Goal: Information Seeking & Learning: Learn about a topic

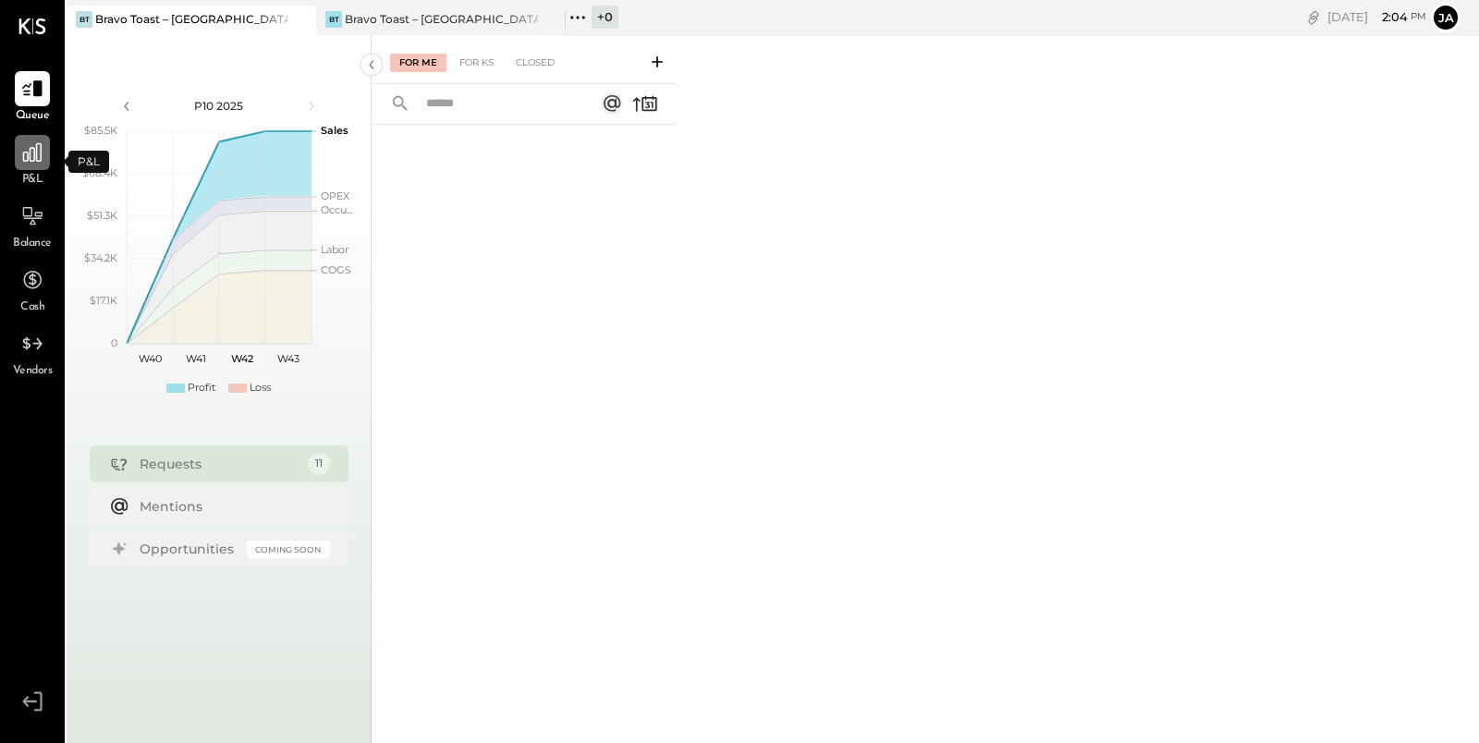
click at [30, 152] on icon at bounding box center [32, 152] width 18 height 18
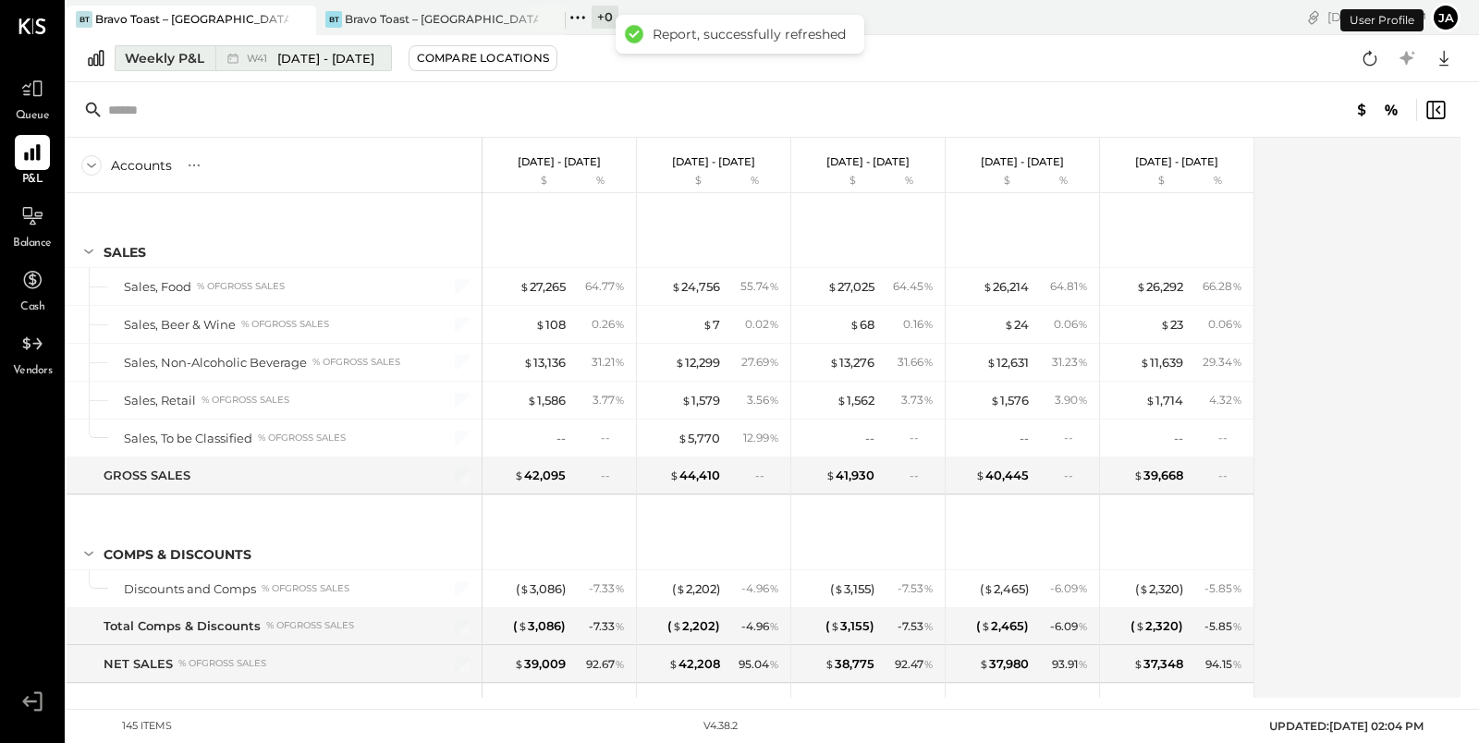
click at [156, 64] on div "Weekly P&L" at bounding box center [164, 58] width 79 height 18
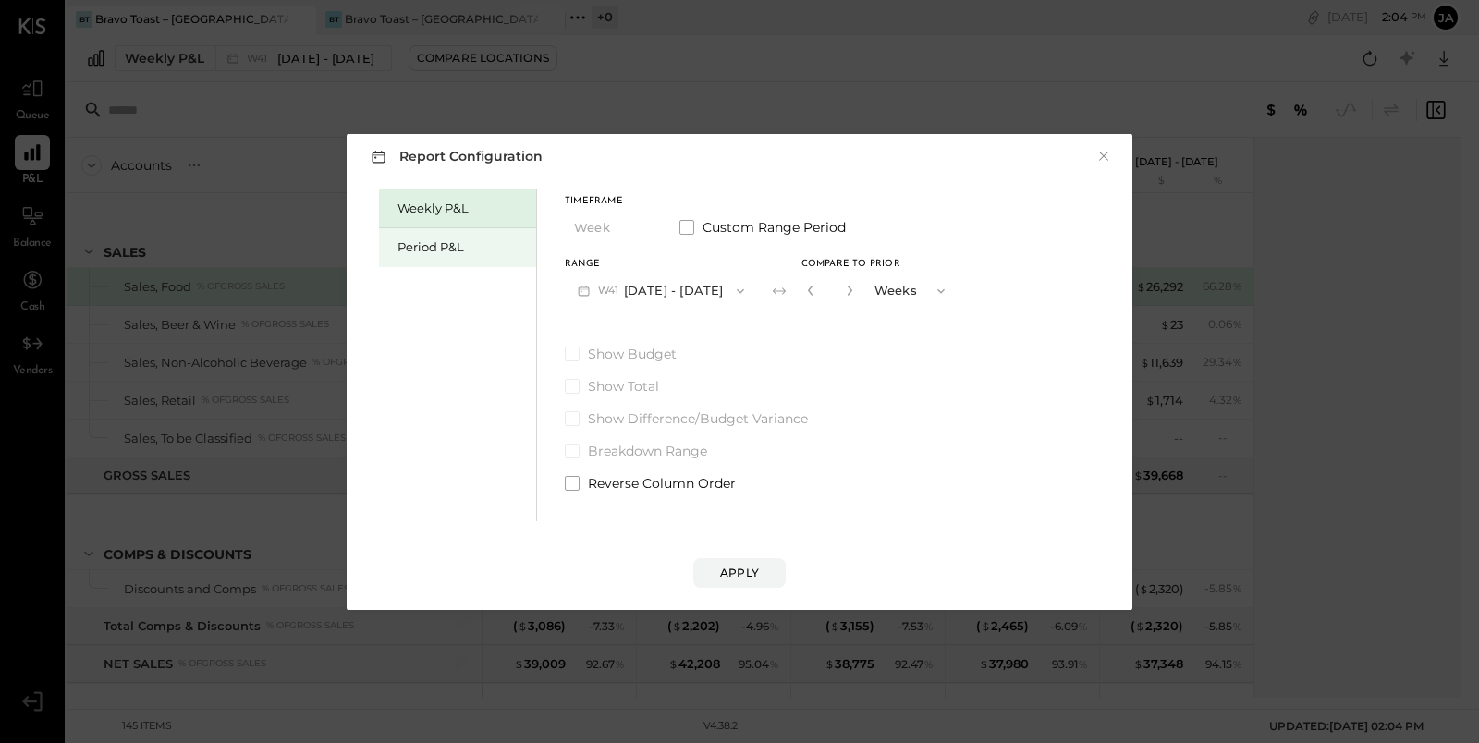
click at [456, 249] on div "Period P&L" at bounding box center [461, 247] width 129 height 18
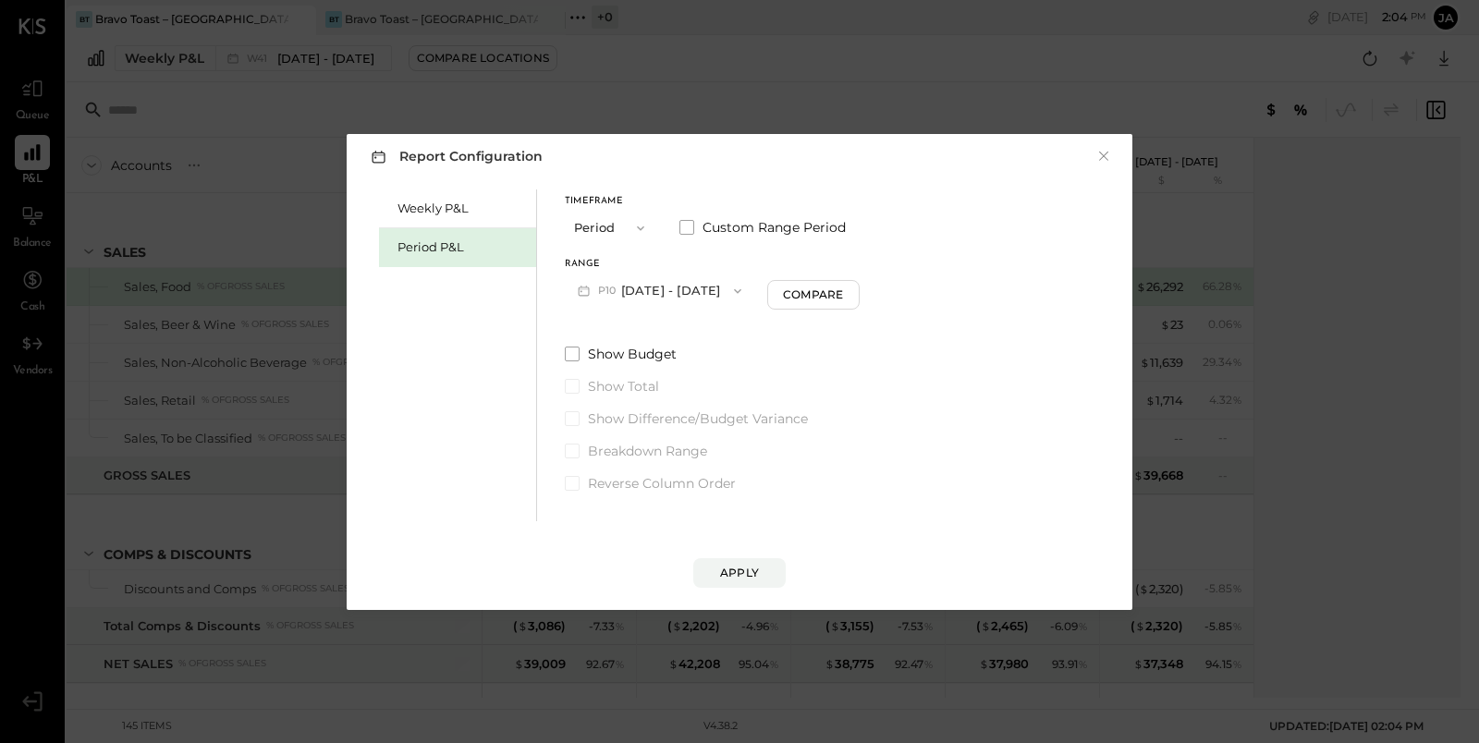
click at [745, 290] on span "button" at bounding box center [733, 291] width 24 height 15
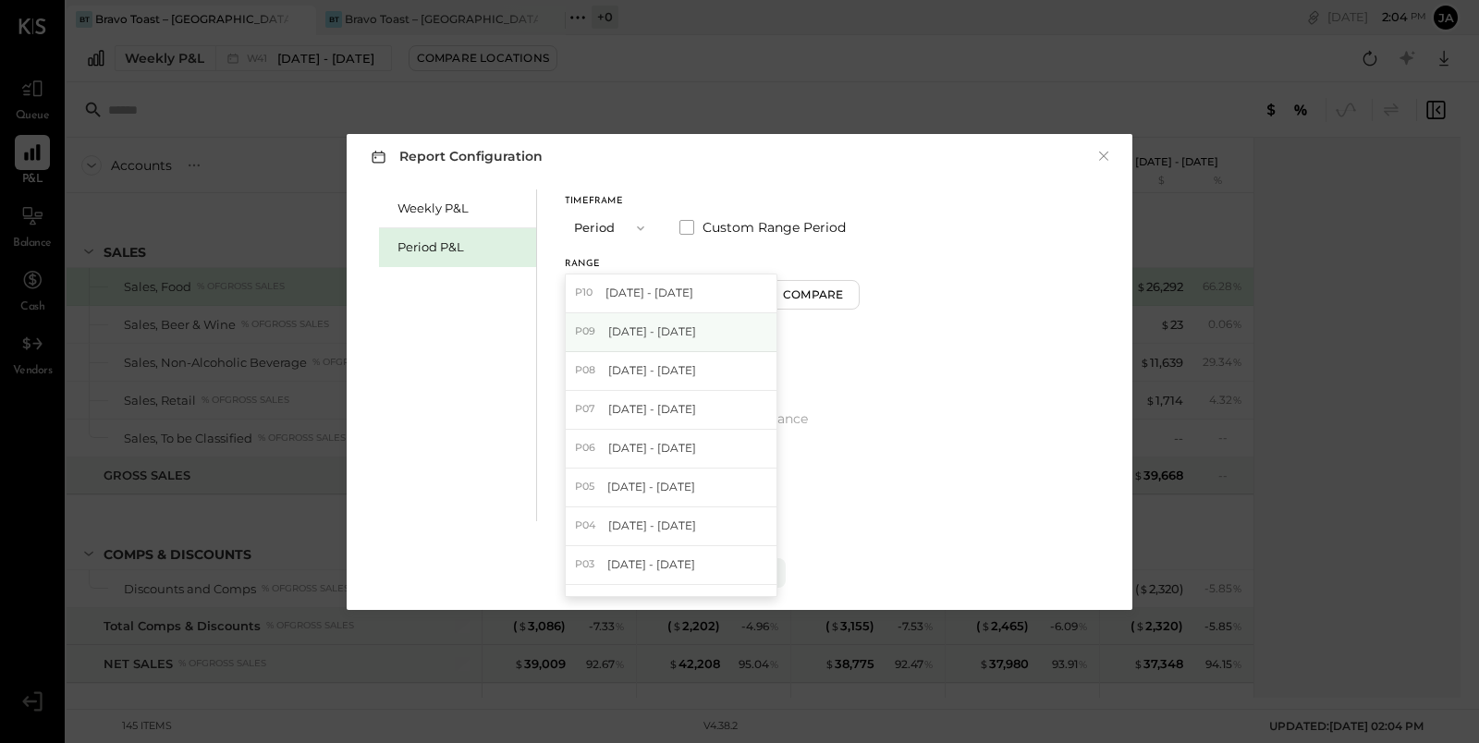
click at [739, 323] on div "P09 [DATE] - [DATE]" at bounding box center [671, 332] width 211 height 39
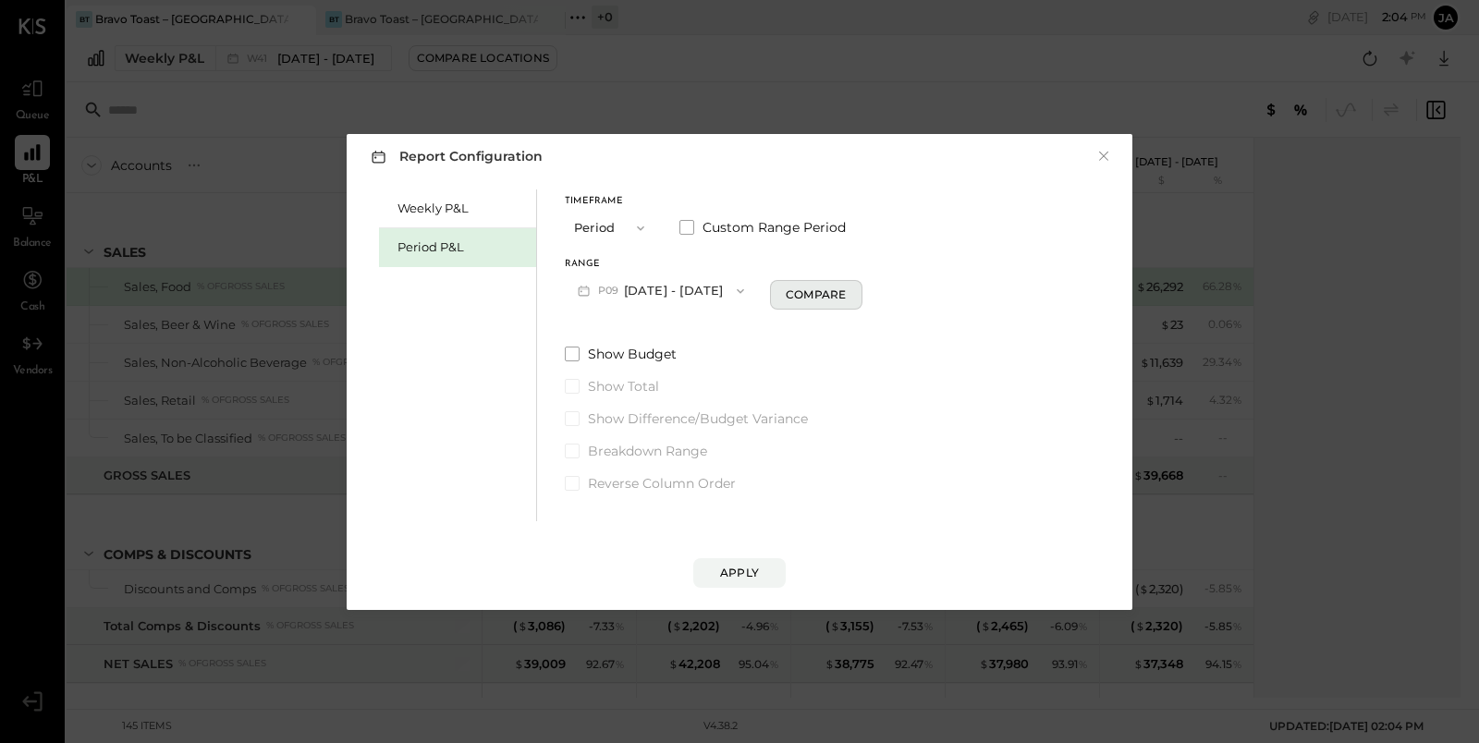
click at [834, 292] on div "Compare" at bounding box center [815, 294] width 60 height 16
click at [858, 286] on div "*" at bounding box center [829, 291] width 57 height 34
click at [855, 289] on icon "button" at bounding box center [849, 290] width 11 height 11
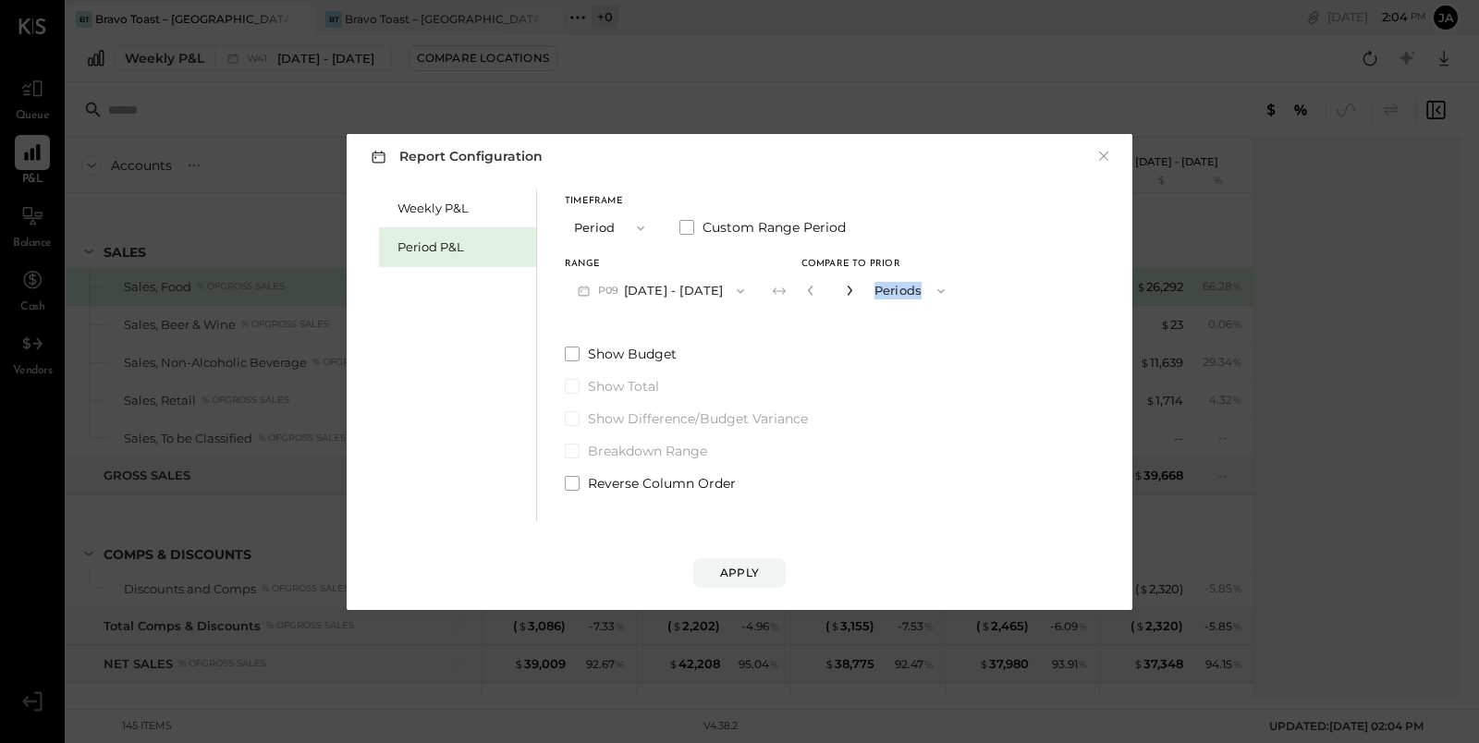
click at [855, 289] on icon "button" at bounding box center [849, 290] width 11 height 11
type input "*"
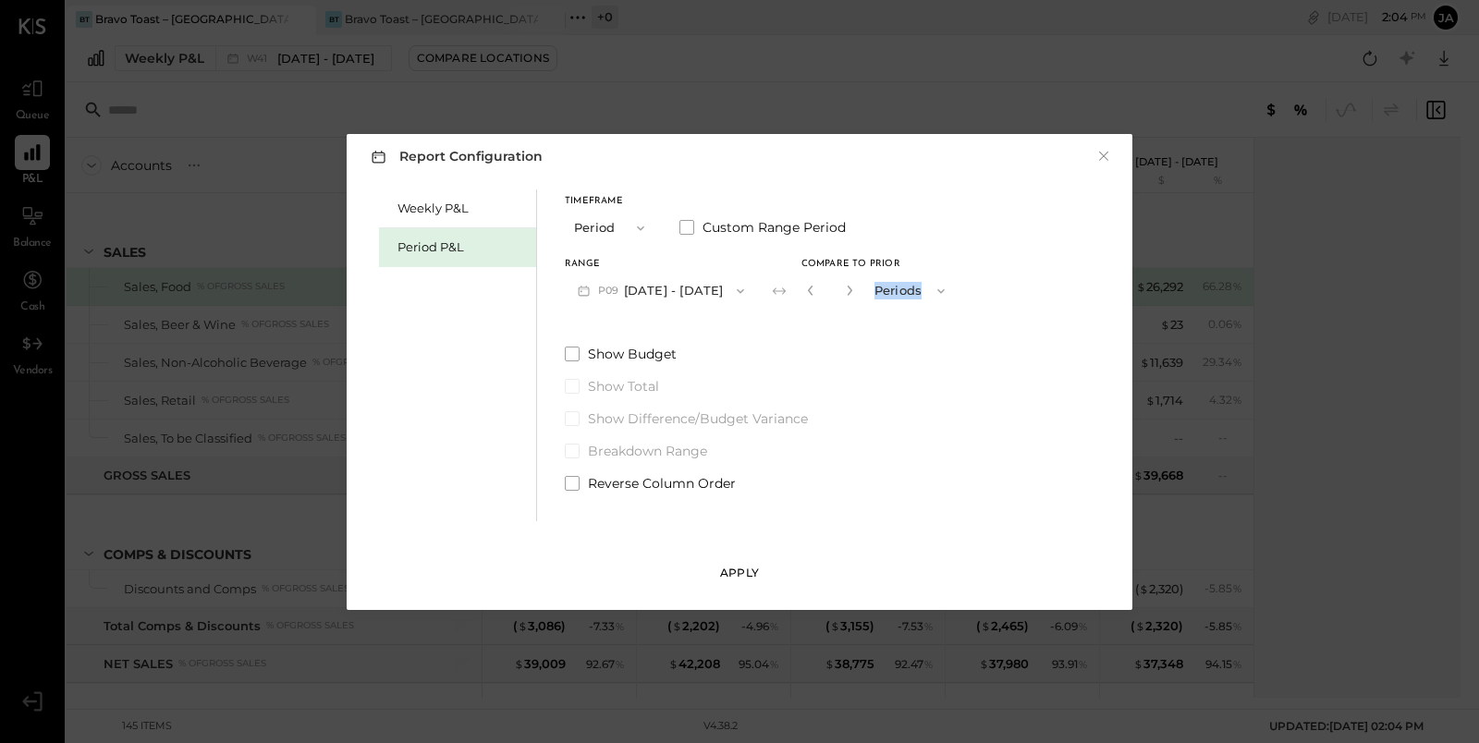
click at [760, 565] on button "Apply" at bounding box center [739, 573] width 92 height 30
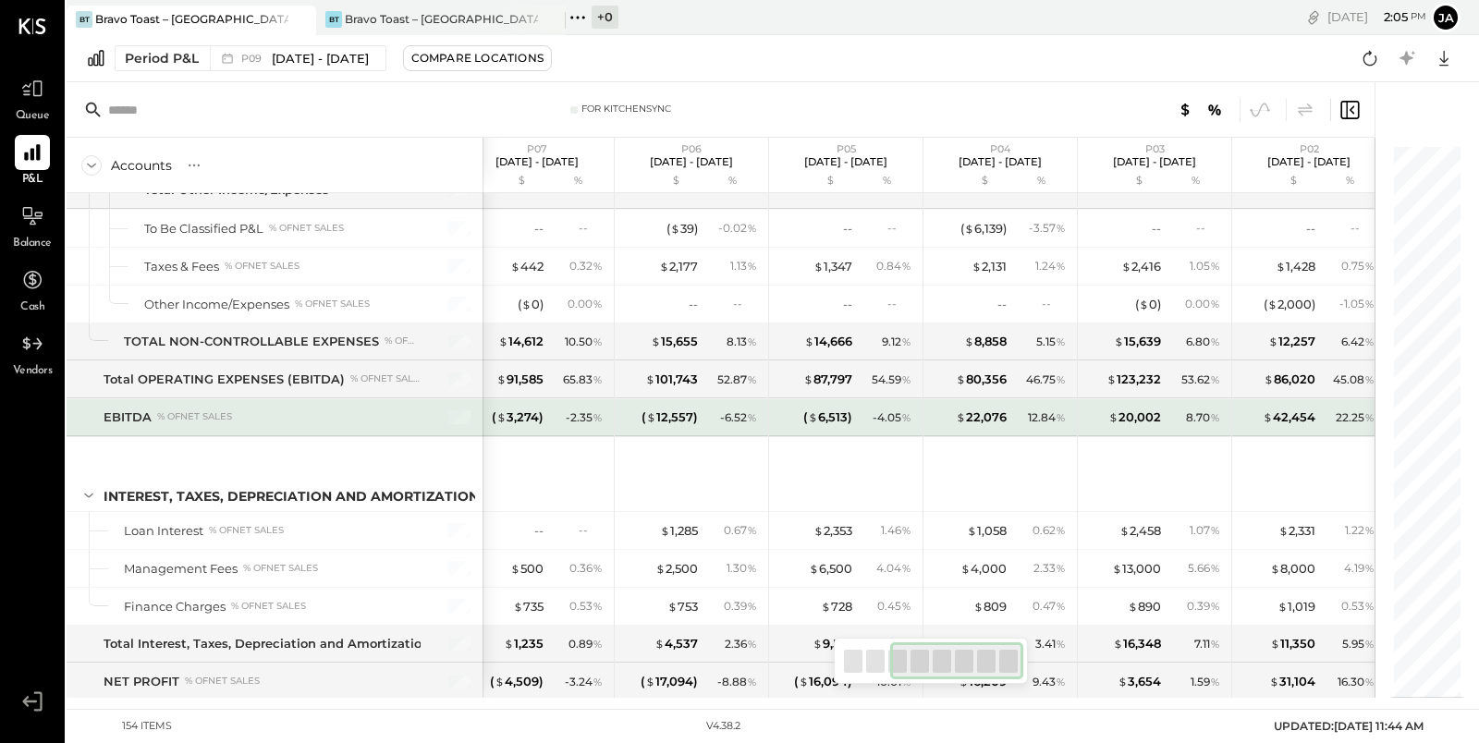
scroll to position [0, 338]
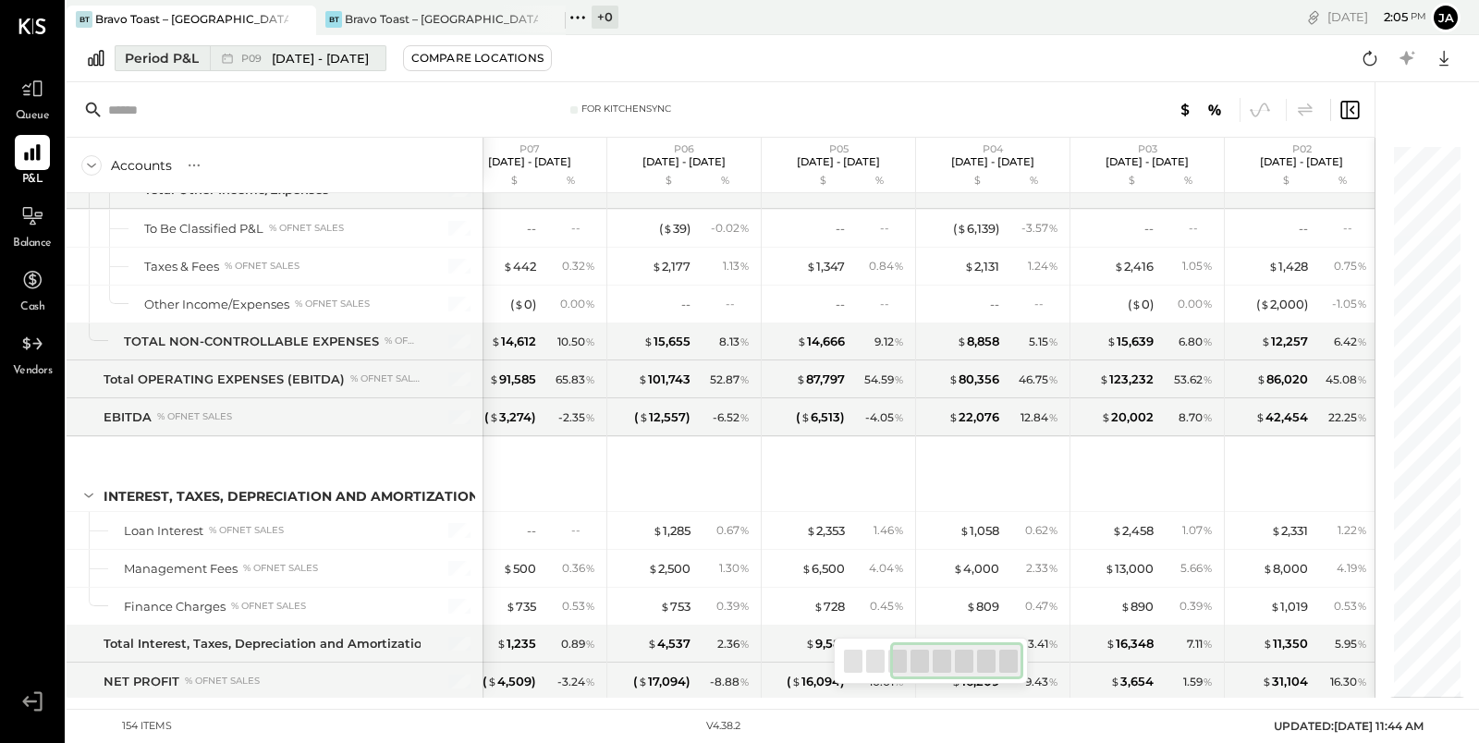
click at [316, 60] on span "[DATE] - [DATE]" at bounding box center [320, 59] width 97 height 18
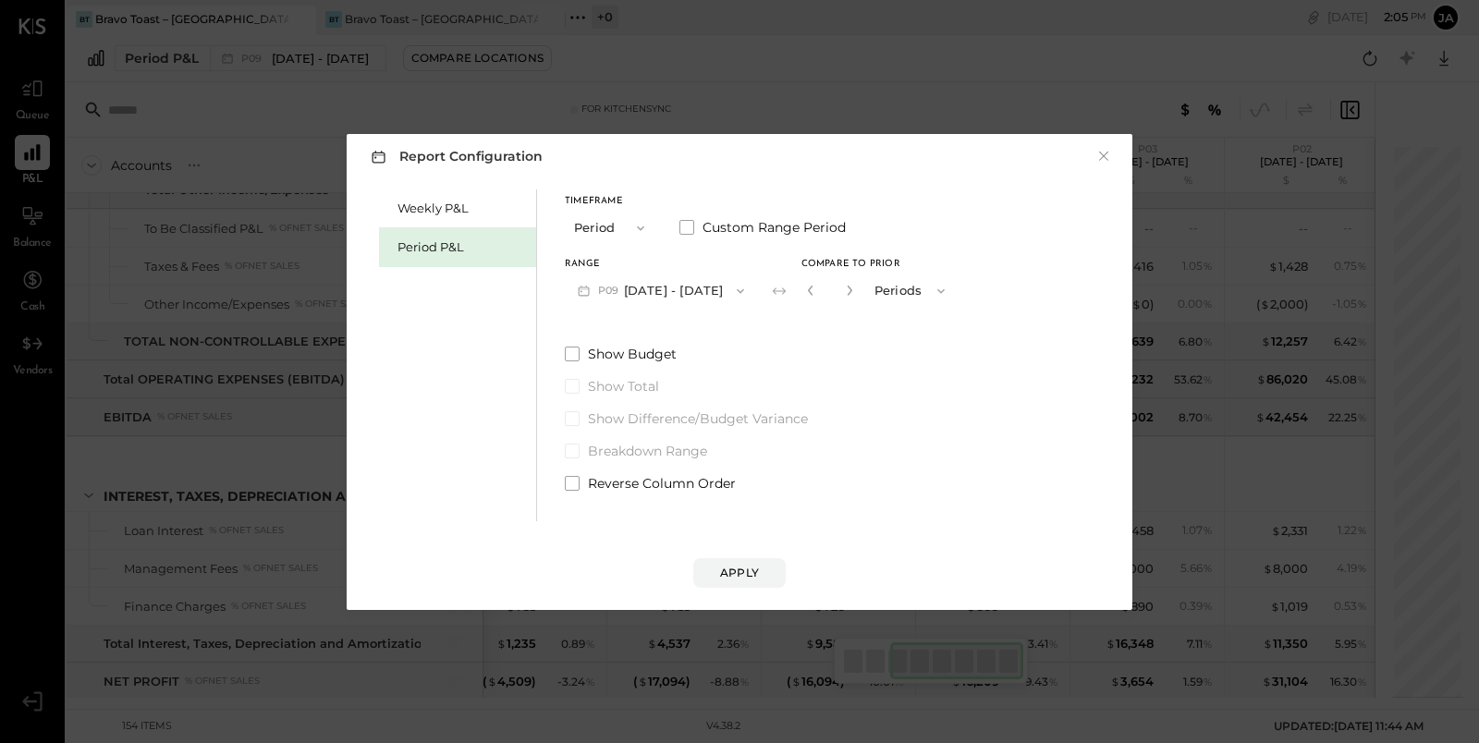
click at [857, 297] on button "button" at bounding box center [849, 290] width 15 height 20
type input "*"
click at [742, 576] on div "Apply" at bounding box center [739, 573] width 39 height 16
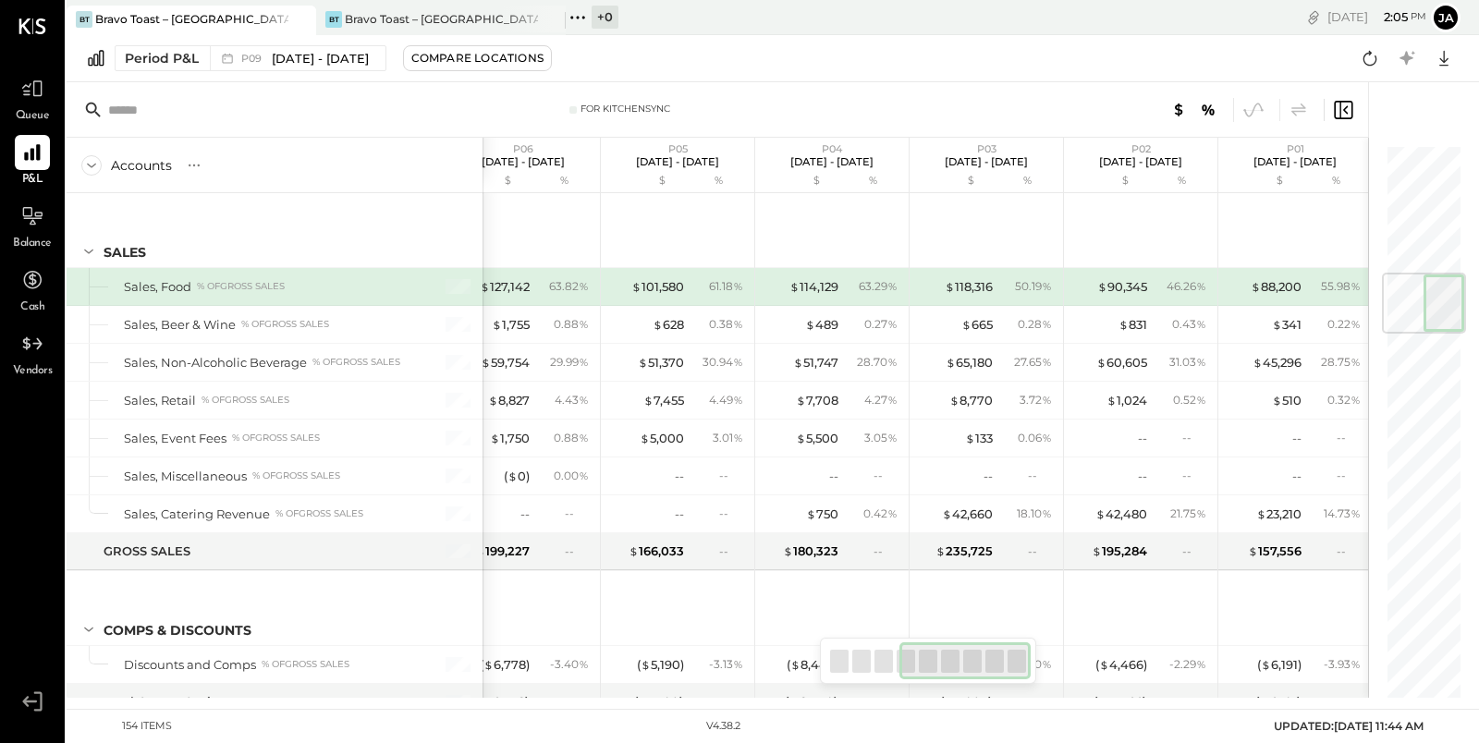
scroll to position [1075, 0]
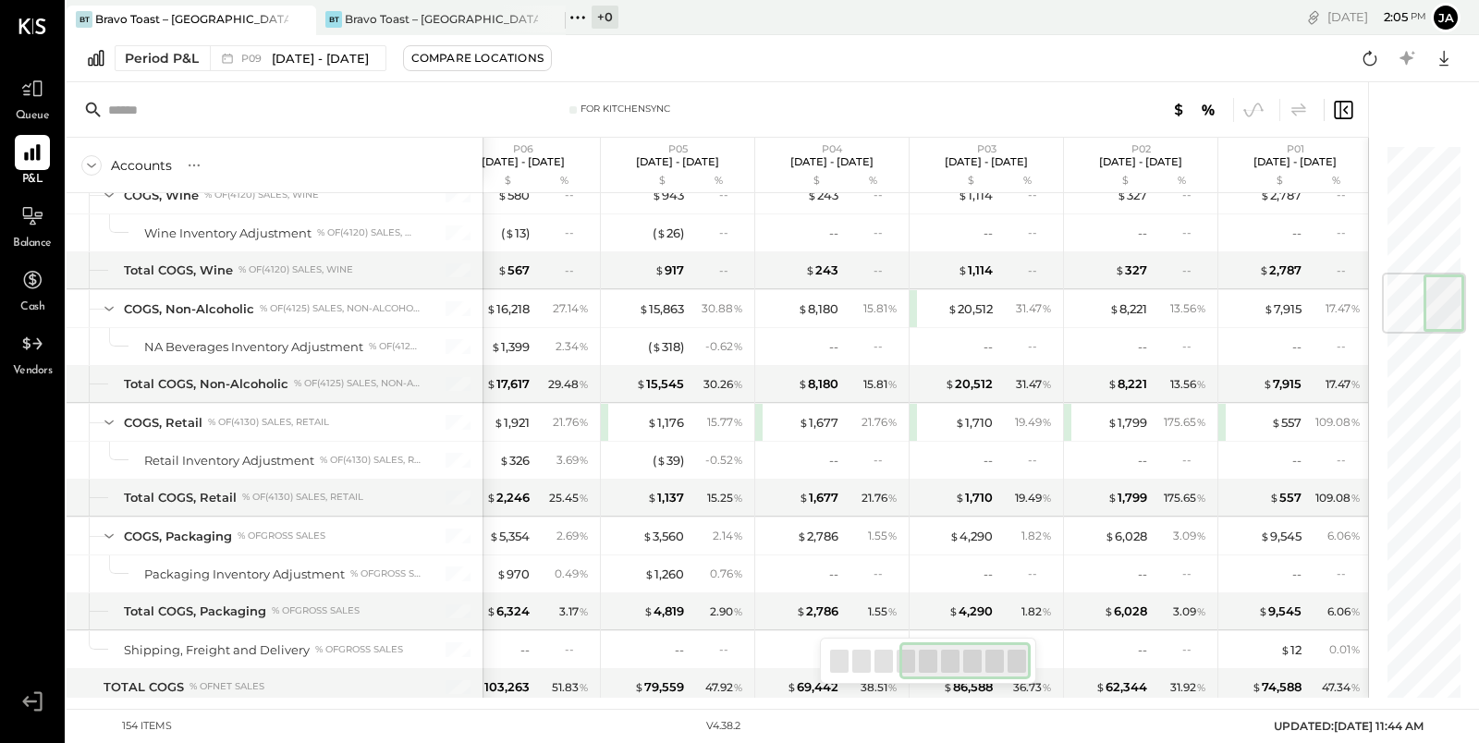
click at [1434, 332] on div at bounding box center [1443, 302] width 41 height 57
click at [1434, 657] on div at bounding box center [1443, 684] width 41 height 57
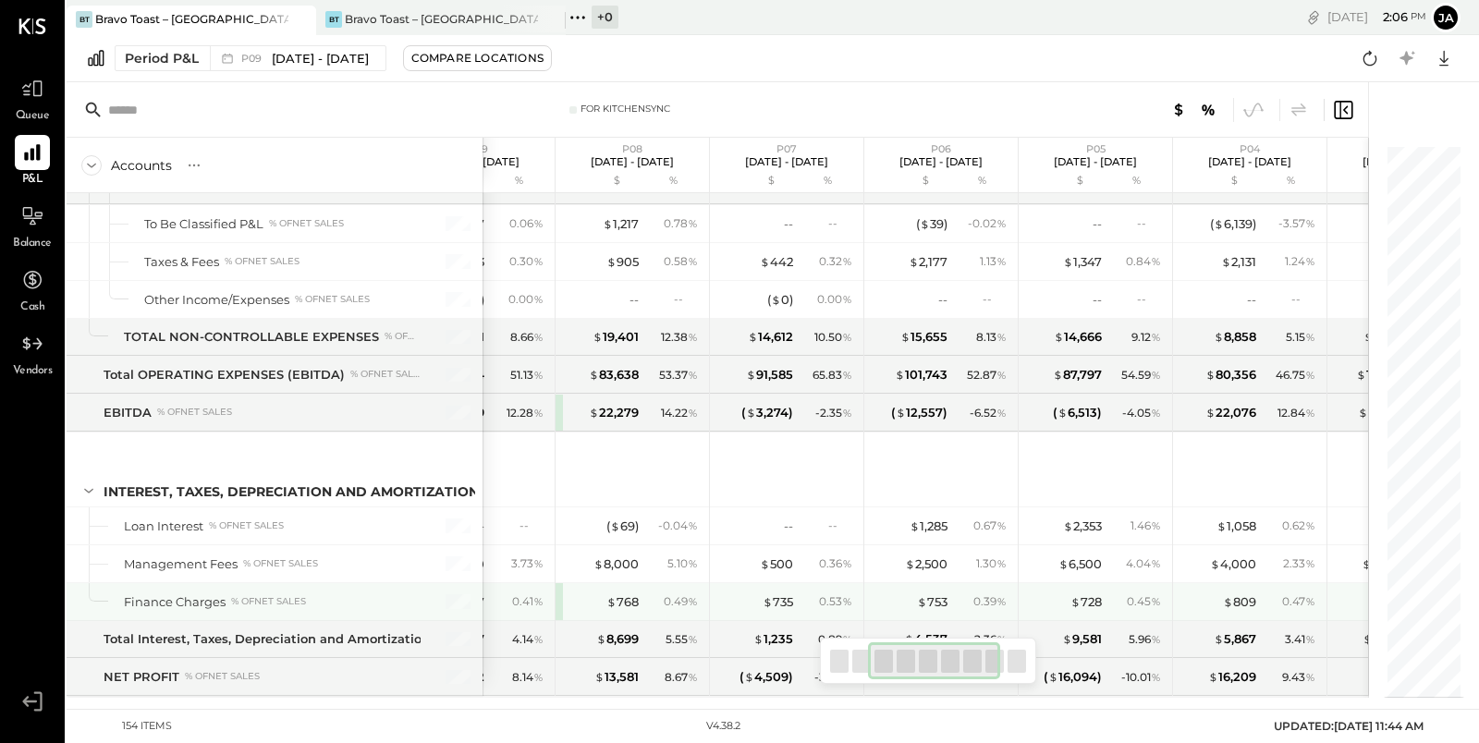
scroll to position [0, 335]
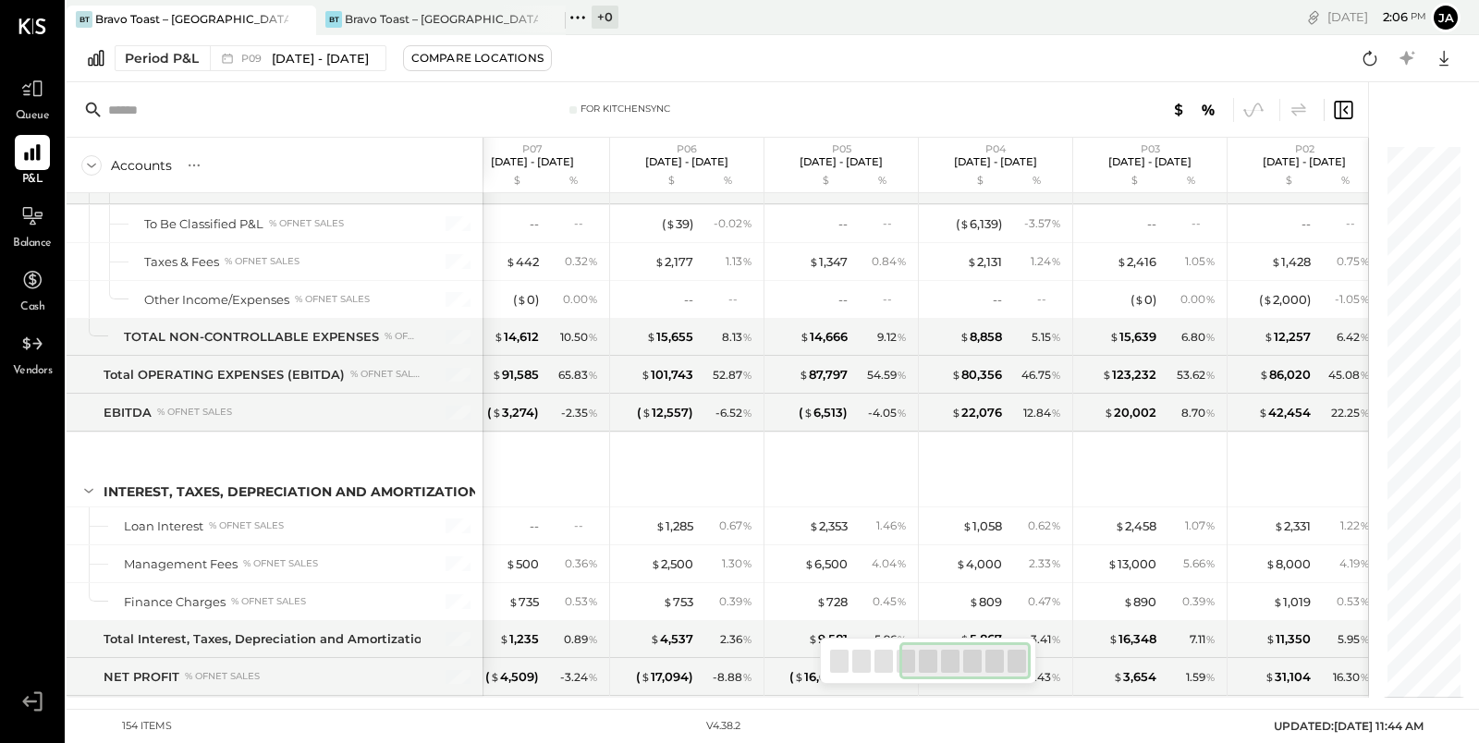
click at [1017, 664] on div at bounding box center [965, 660] width 132 height 37
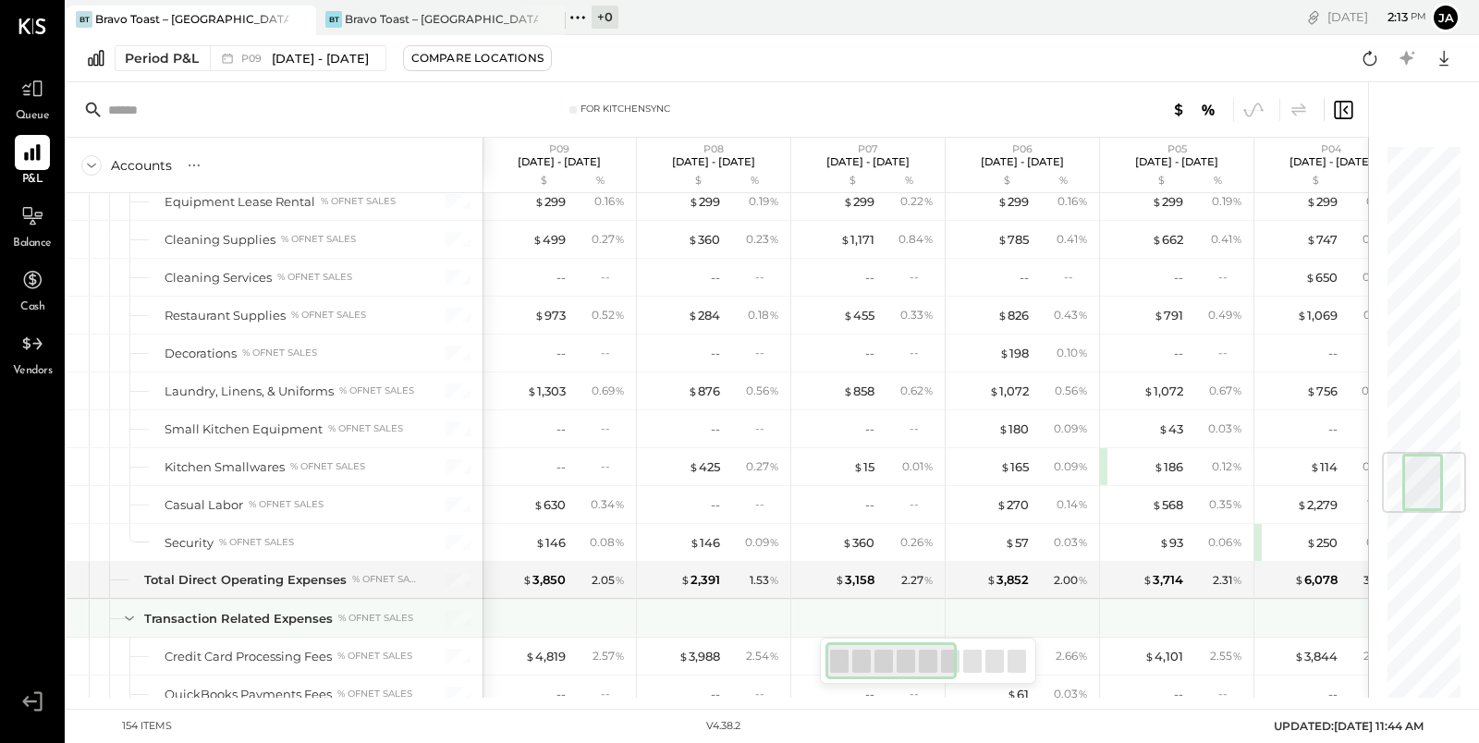
scroll to position [2569, 0]
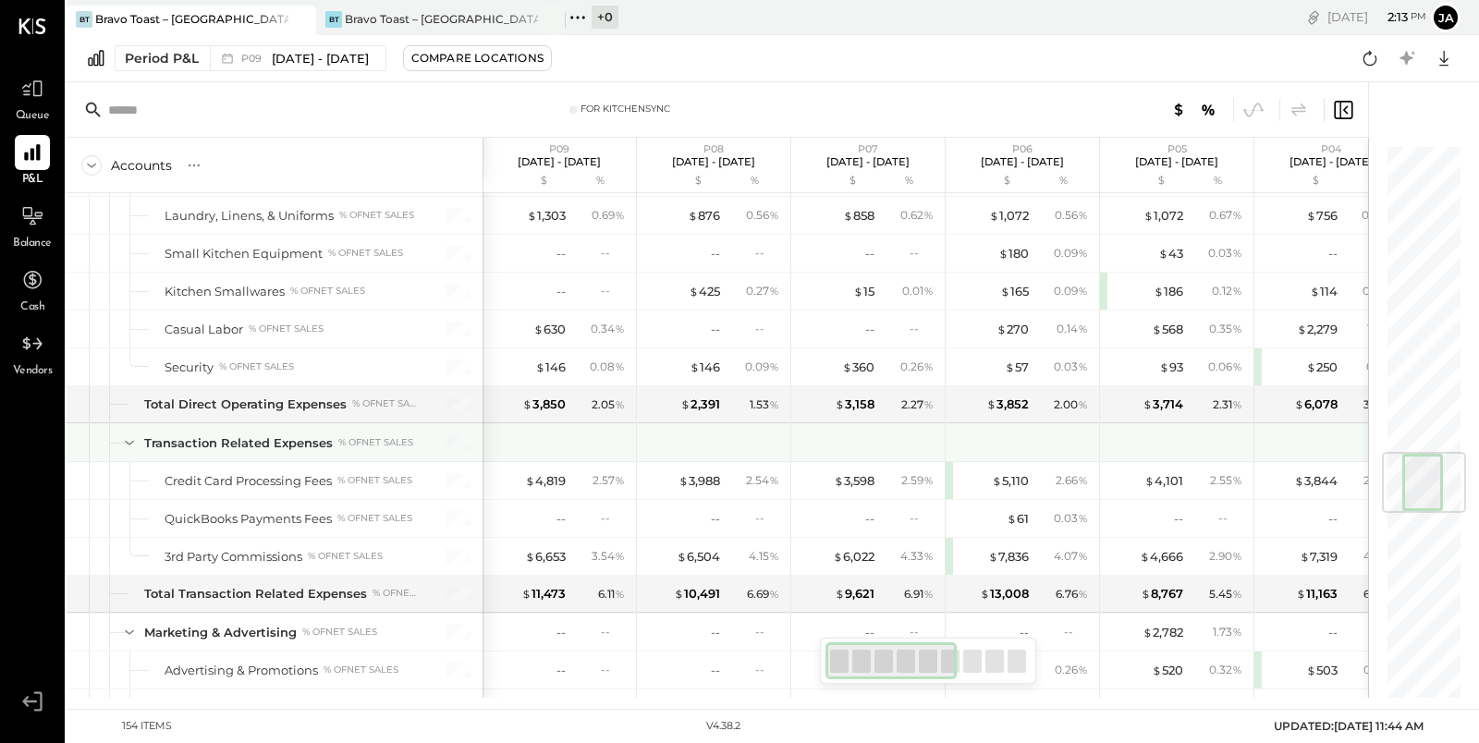
click at [126, 432] on icon at bounding box center [129, 442] width 20 height 20
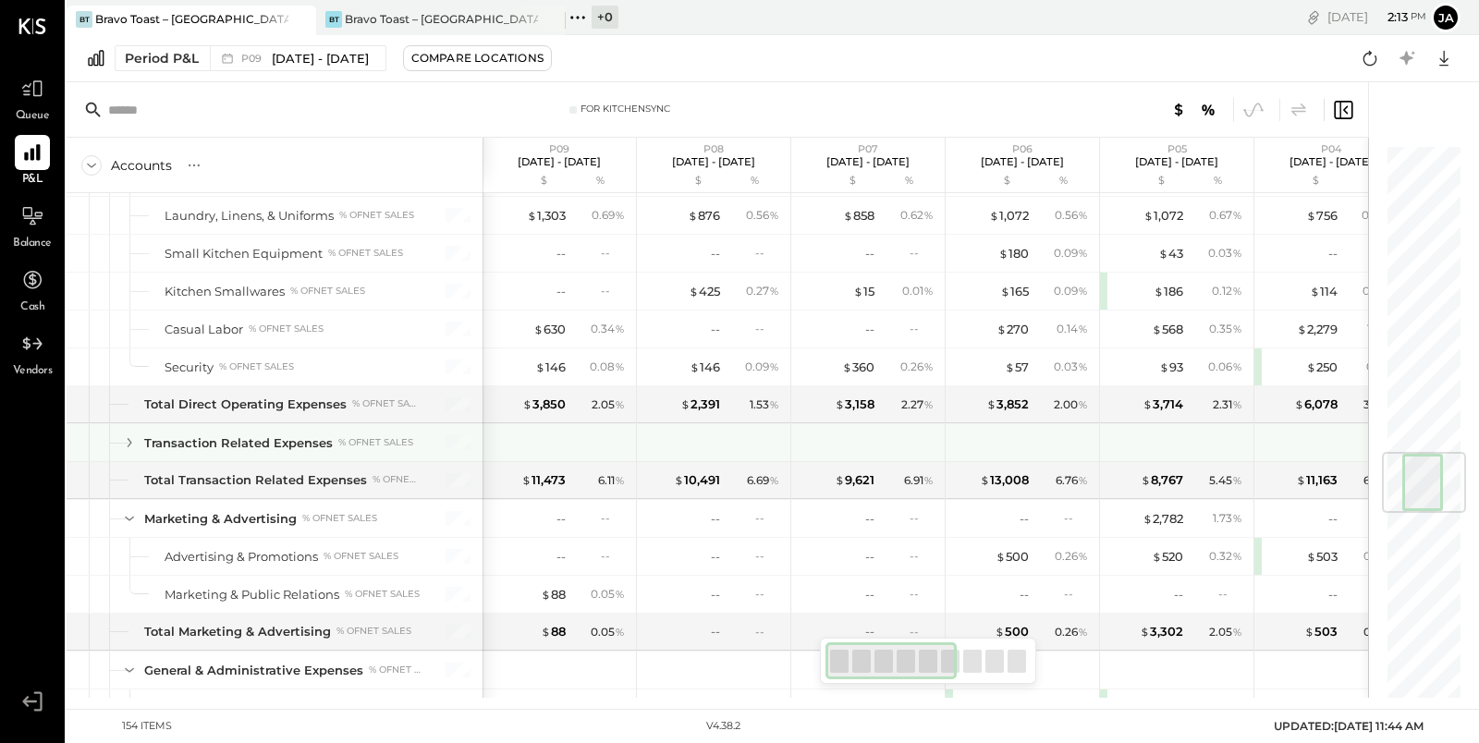
click at [126, 432] on icon at bounding box center [129, 442] width 20 height 20
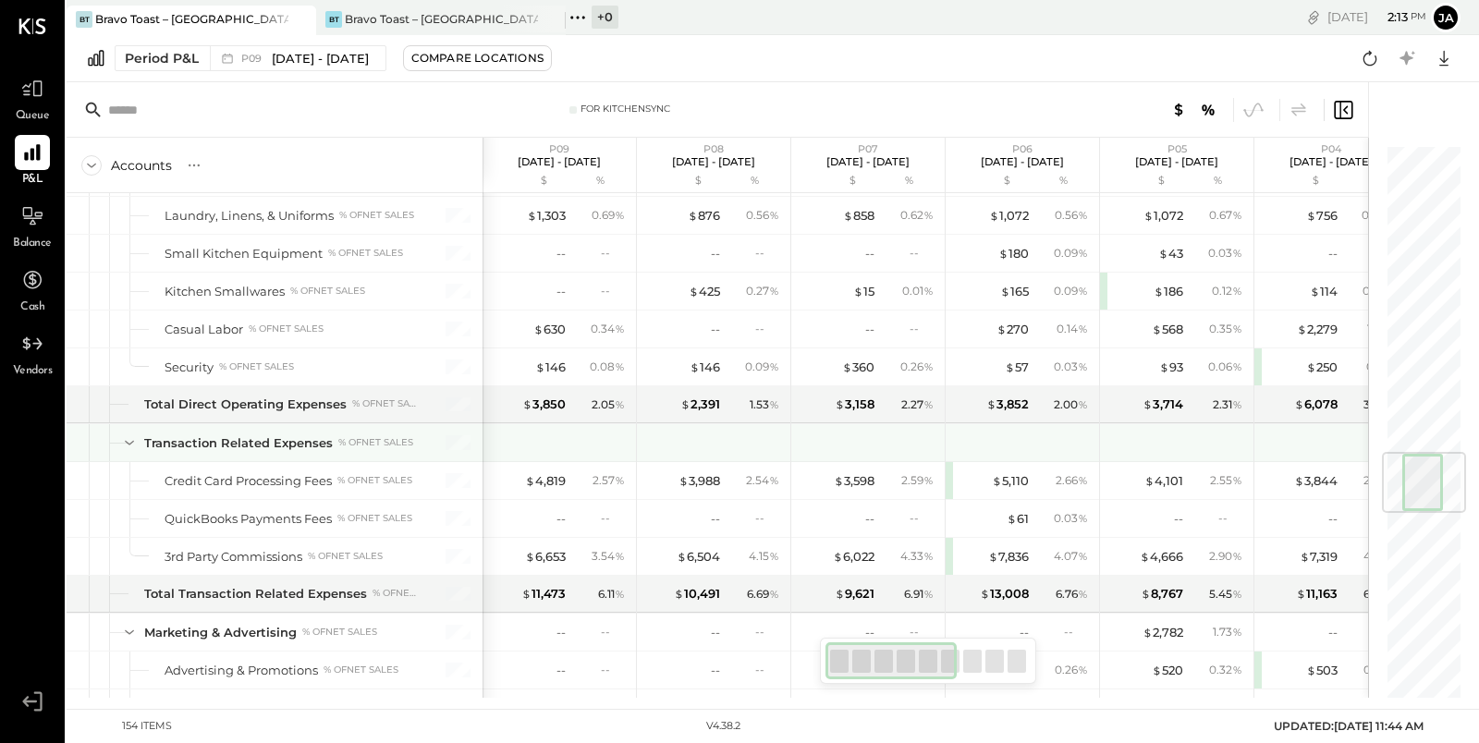
click at [126, 432] on icon at bounding box center [129, 442] width 20 height 20
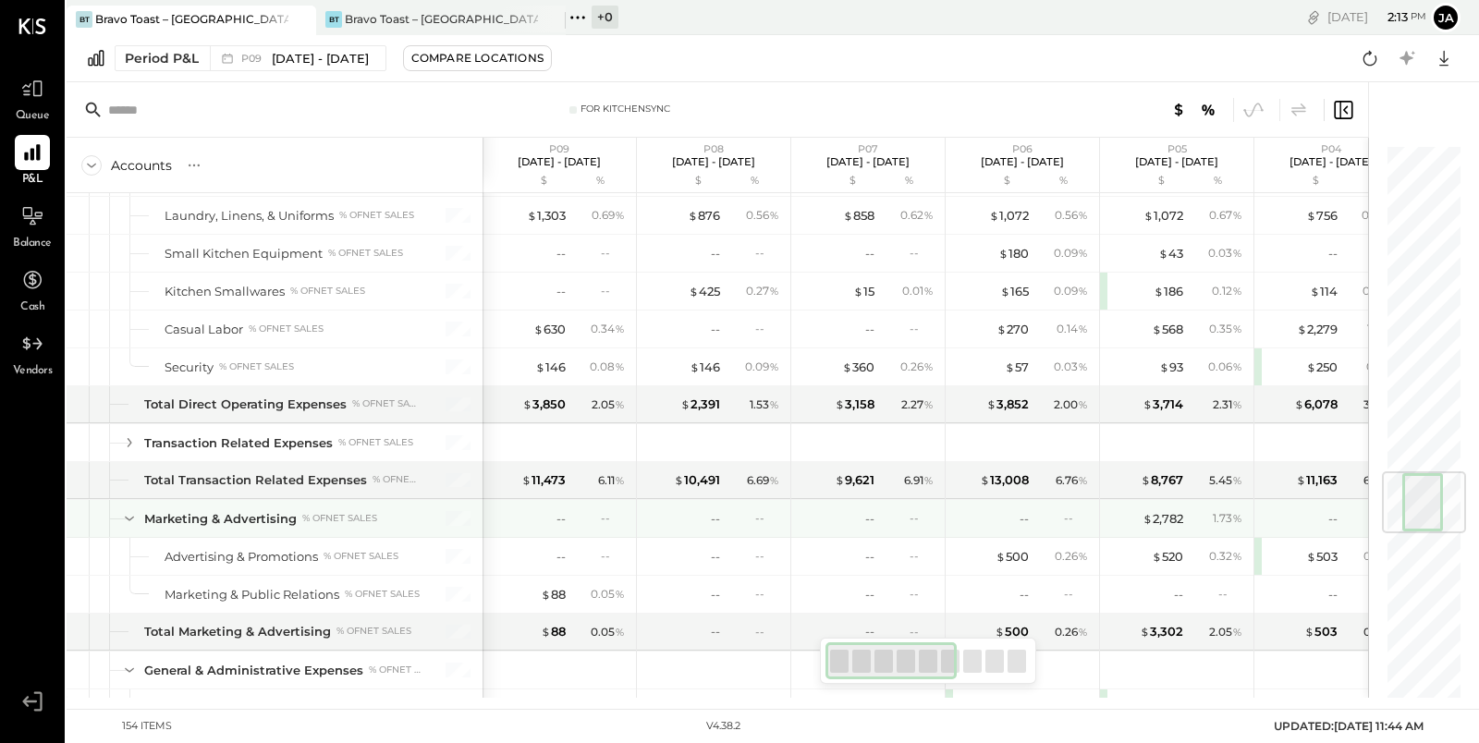
click at [128, 508] on icon at bounding box center [129, 518] width 20 height 20
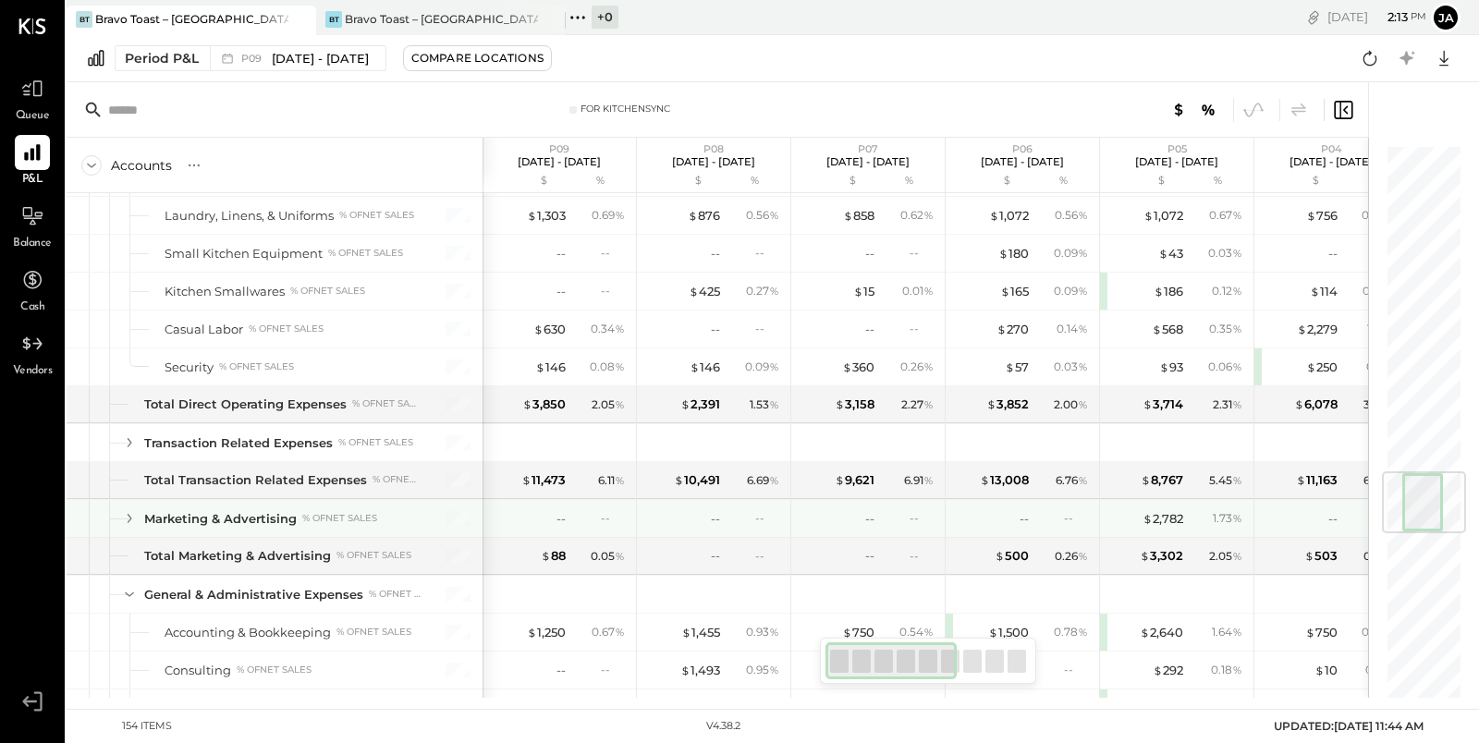
scroll to position [2667, 0]
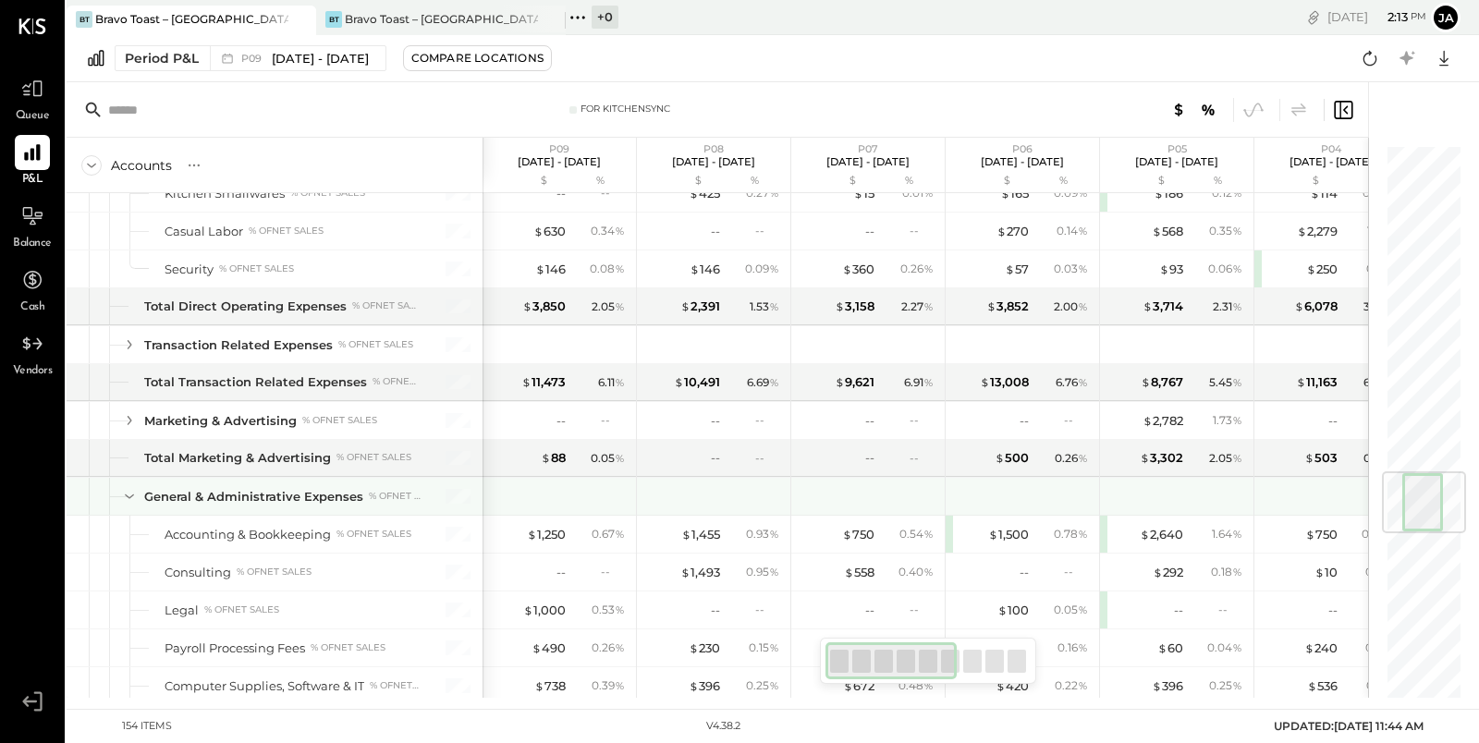
click at [128, 486] on icon at bounding box center [129, 496] width 20 height 20
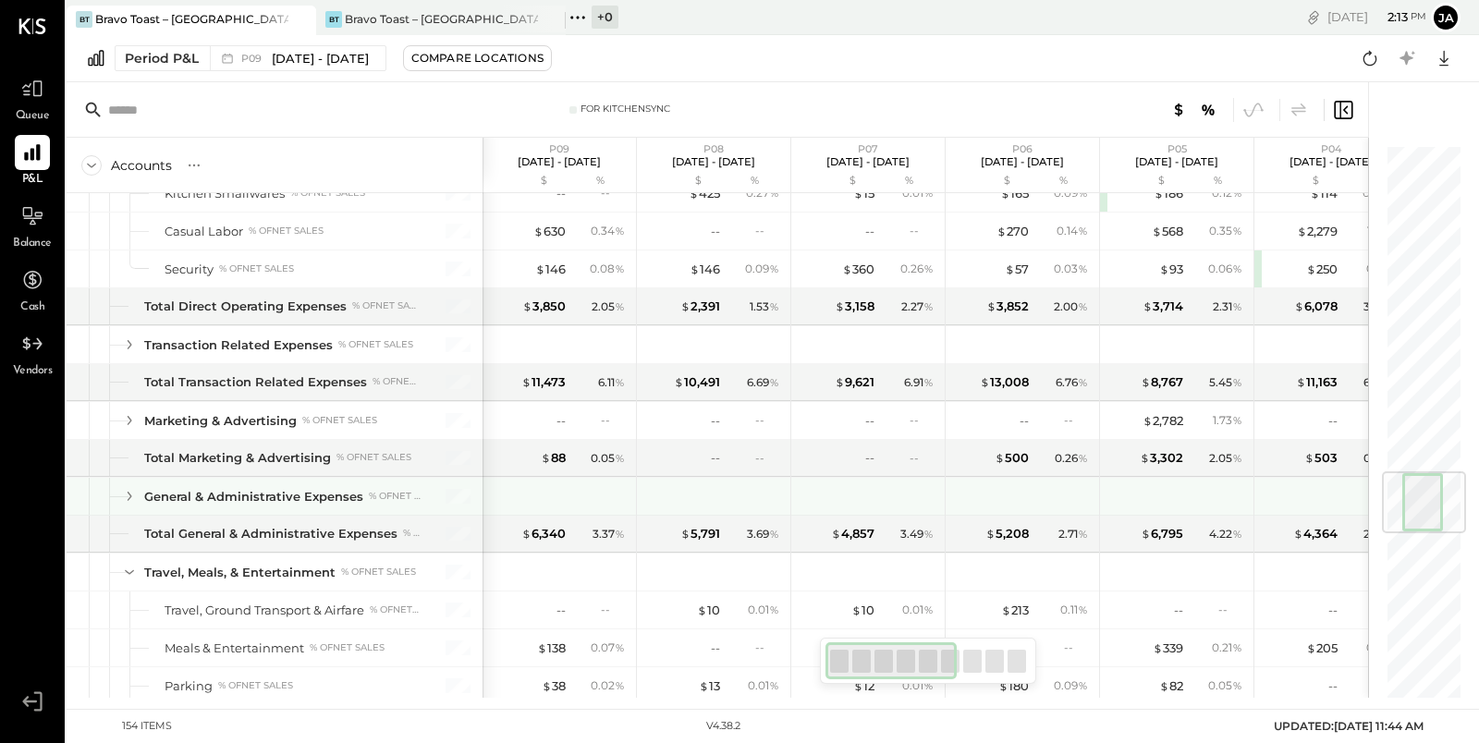
click at [128, 486] on icon at bounding box center [129, 496] width 20 height 20
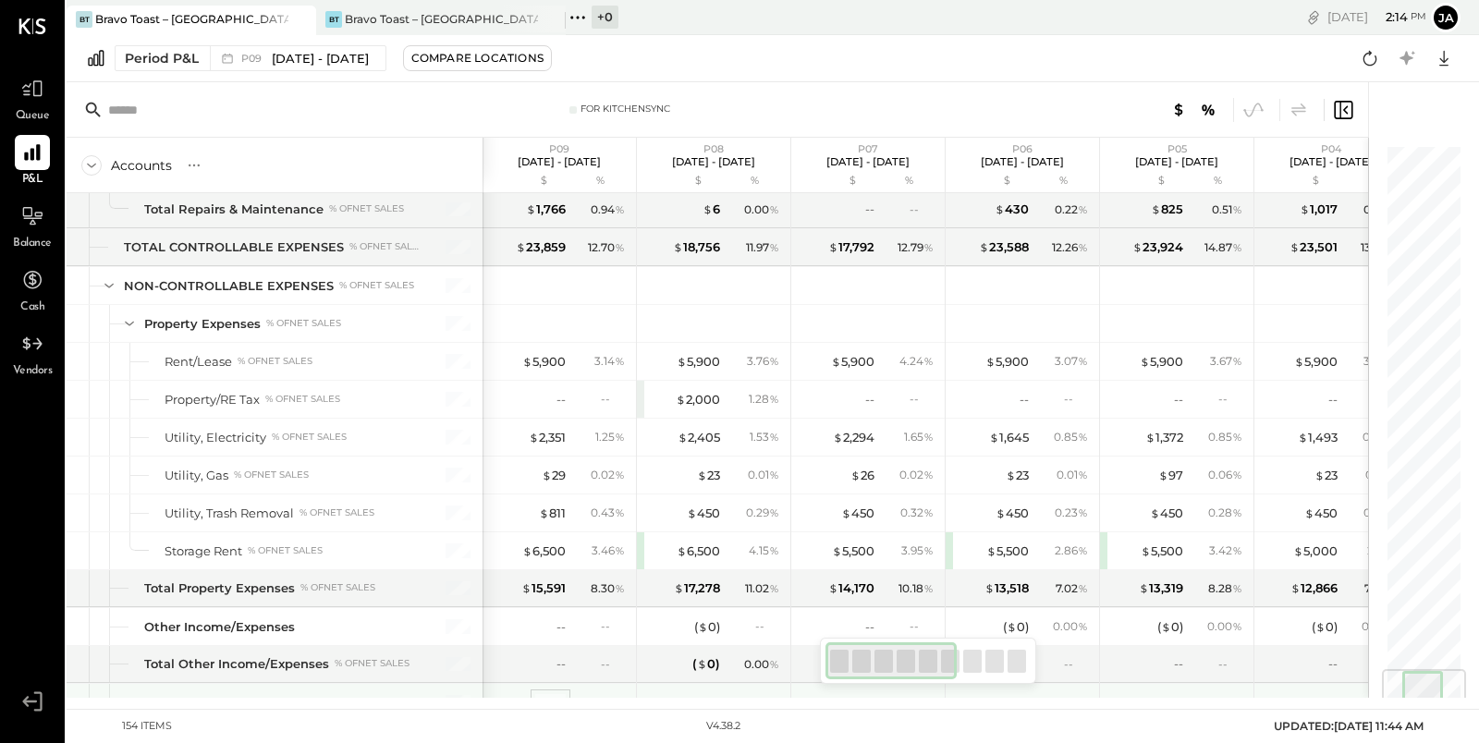
scroll to position [4212, 0]
